Goal: Information Seeking & Learning: Learn about a topic

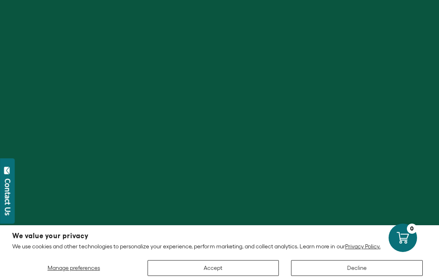
click at [199, 265] on button "Accept" at bounding box center [214, 269] width 132 height 16
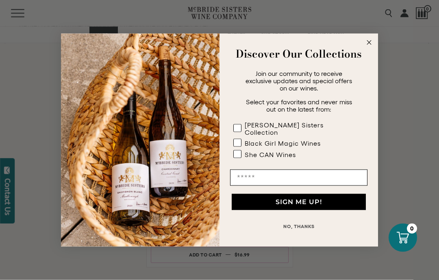
scroll to position [639, 0]
click at [369, 47] on circle "Close dialog" at bounding box center [369, 42] width 9 height 9
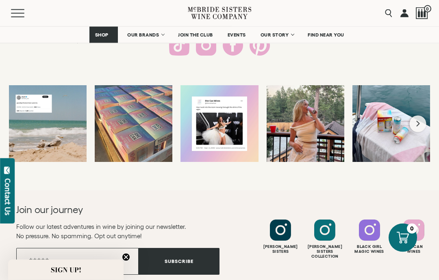
scroll to position [1599, 0]
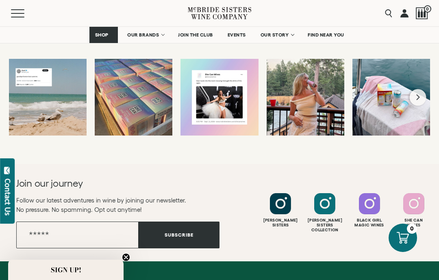
click at [44, 123] on div "Likes Count 18 Comments Count 1 cue the tears... cue the tears..." at bounding box center [48, 98] width 78 height 78
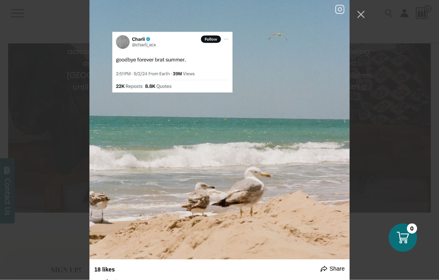
scroll to position [1321, 0]
click at [361, 14] on button "Close Instagram Feed Popup" at bounding box center [360, 14] width 13 height 13
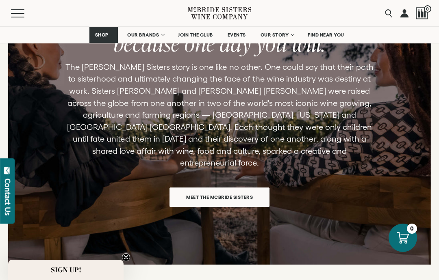
scroll to position [1263, 0]
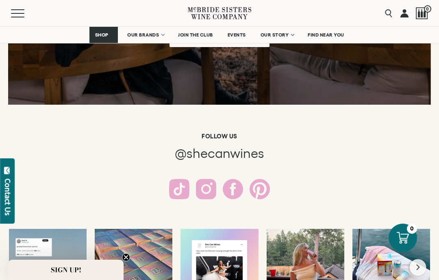
click at [41, 134] on h6 "Follow us" at bounding box center [220, 136] width 366 height 7
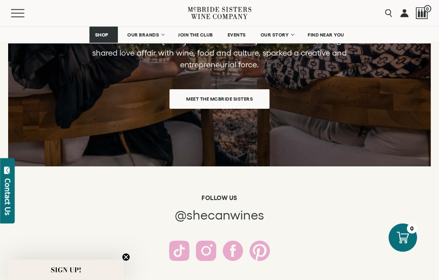
scroll to position [1364, 0]
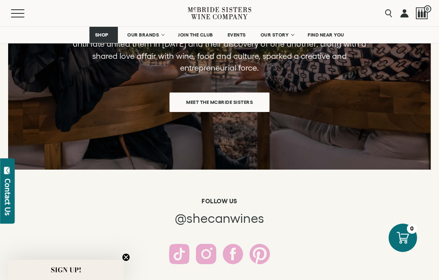
click at [191, 94] on span "Meet the McBride Sisters" at bounding box center [219, 102] width 95 height 16
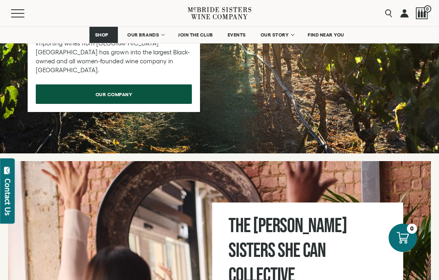
scroll to position [3948, 0]
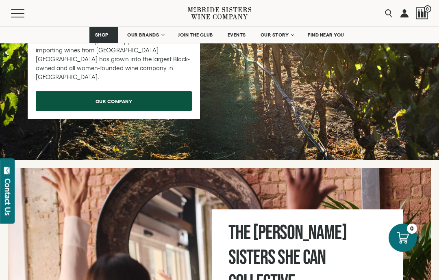
click at [148, 41] on link "OUR BRANDS" at bounding box center [145, 35] width 47 height 16
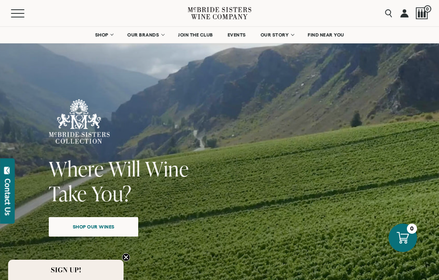
click at [87, 226] on span "Shop our wines" at bounding box center [94, 227] width 70 height 16
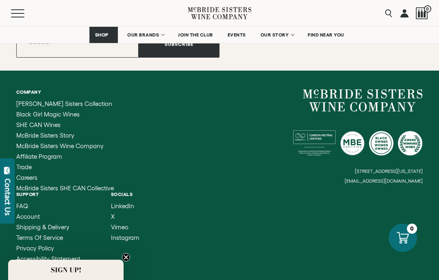
scroll to position [3765, 0]
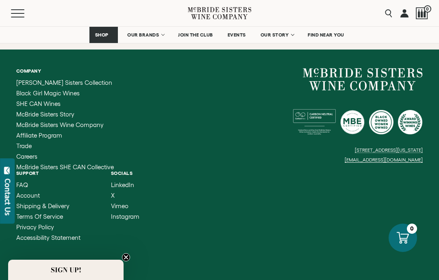
click at [35, 100] on span "SHE CAN Wines" at bounding box center [38, 103] width 44 height 7
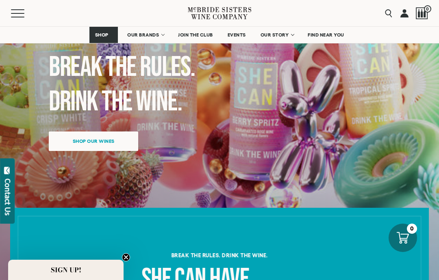
click at [71, 143] on span "Shop our wines" at bounding box center [94, 141] width 70 height 16
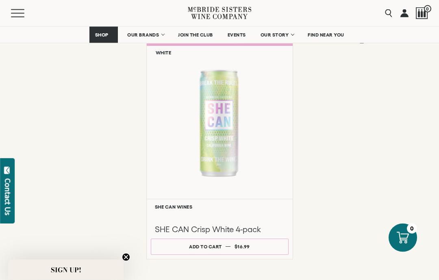
scroll to position [648, 0]
click at [211, 129] on div at bounding box center [220, 122] width 146 height 153
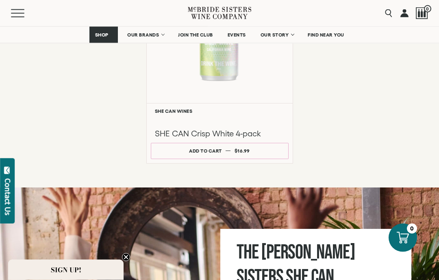
scroll to position [646, 0]
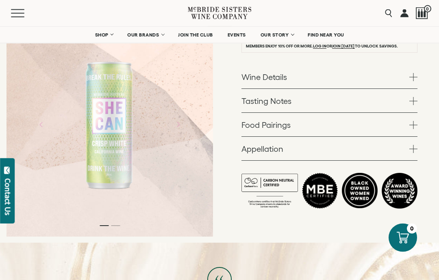
scroll to position [217, 0]
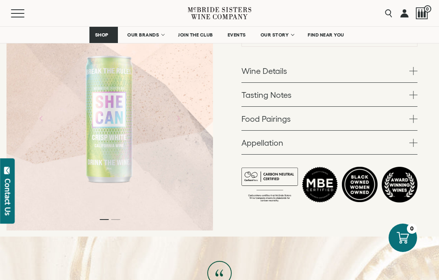
click at [415, 72] on span at bounding box center [413, 71] width 8 height 8
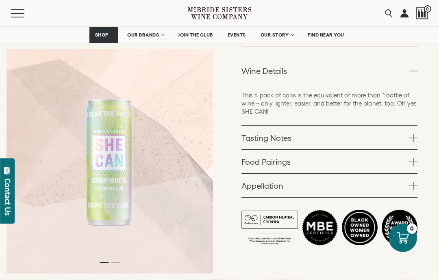
click at [411, 135] on span at bounding box center [413, 138] width 8 height 8
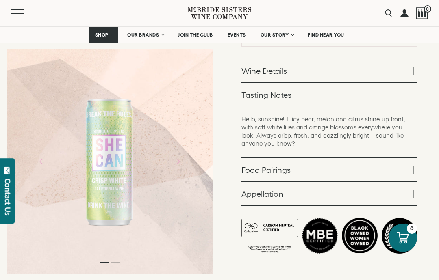
click at [413, 171] on span at bounding box center [413, 170] width 8 height 8
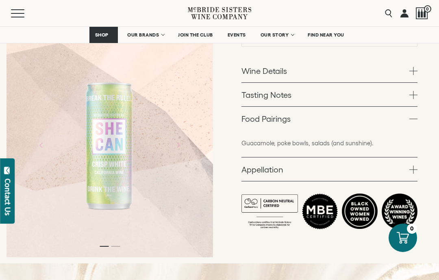
click at [416, 172] on span at bounding box center [413, 170] width 8 height 8
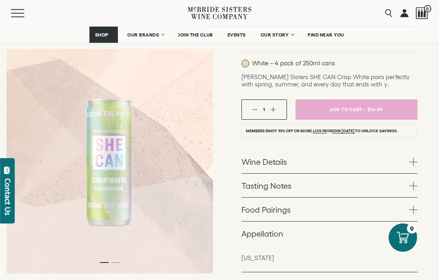
scroll to position [126, 0]
click at [252, 161] on link "Wine Details" at bounding box center [329, 162] width 176 height 24
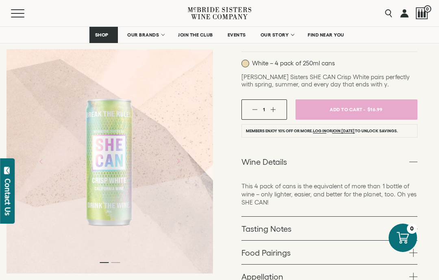
click at [249, 229] on link "Tasting Notes" at bounding box center [329, 229] width 176 height 24
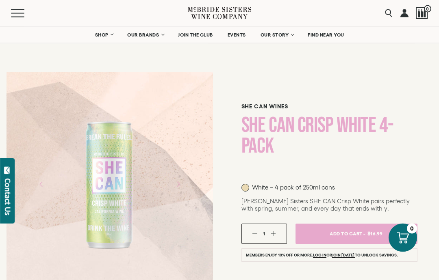
scroll to position [0, 0]
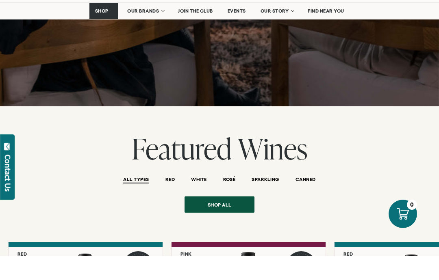
scroll to position [923, 0]
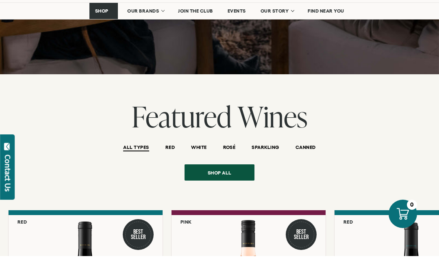
click at [310, 169] on span "CANNED" at bounding box center [306, 172] width 20 height 7
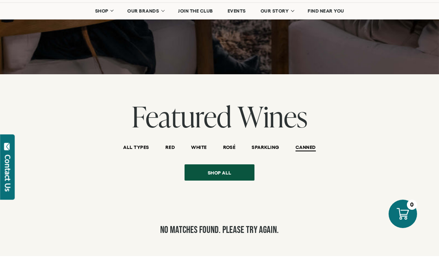
click at [273, 169] on span "SPARKLING" at bounding box center [265, 172] width 27 height 7
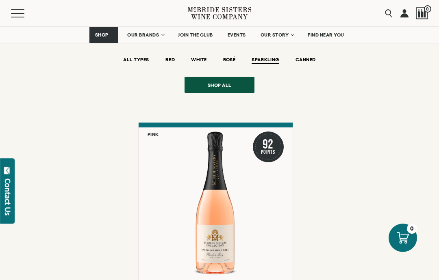
scroll to position [995, 0]
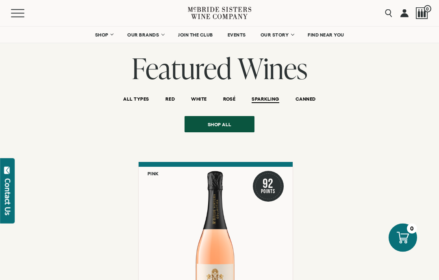
click at [233, 89] on li "ROSÉ" at bounding box center [229, 99] width 29 height 20
click at [230, 97] on span "ROSÉ" at bounding box center [229, 100] width 13 height 7
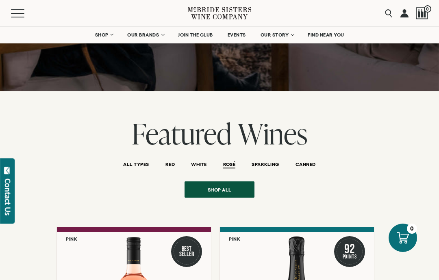
scroll to position [924, 0]
